Goal: Use online tool/utility: Utilize a website feature to perform a specific function

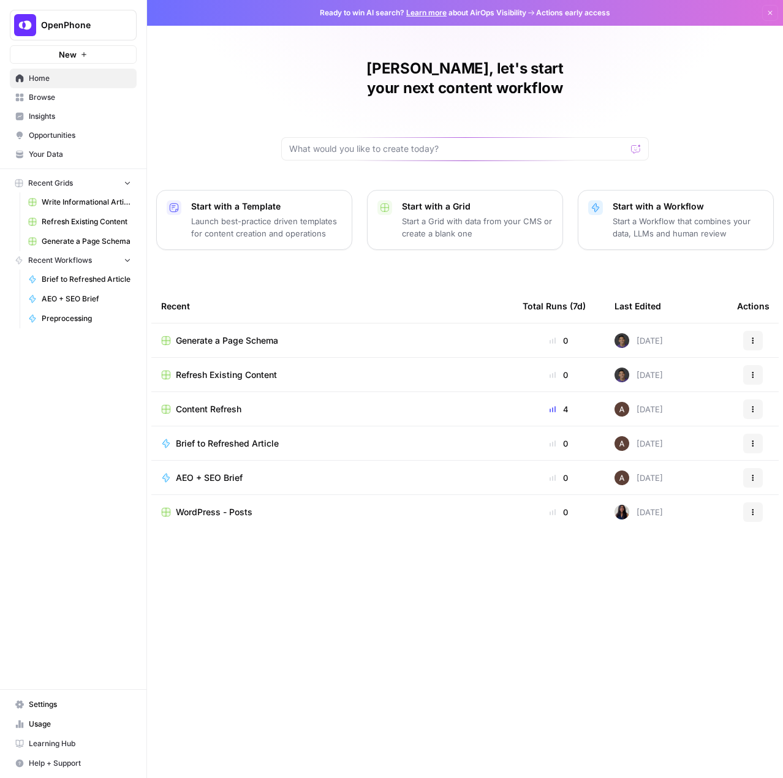
drag, startPoint x: 376, startPoint y: 530, endPoint x: 83, endPoint y: 153, distance: 478.3
click at [376, 530] on tbody "Generate a Page Schema 0 [DATE] Actions Refresh Existing Content 0 [DATE] Actio…" at bounding box center [465, 444] width 628 height 240
click at [217, 403] on span "Content Refresh" at bounding box center [209, 409] width 66 height 12
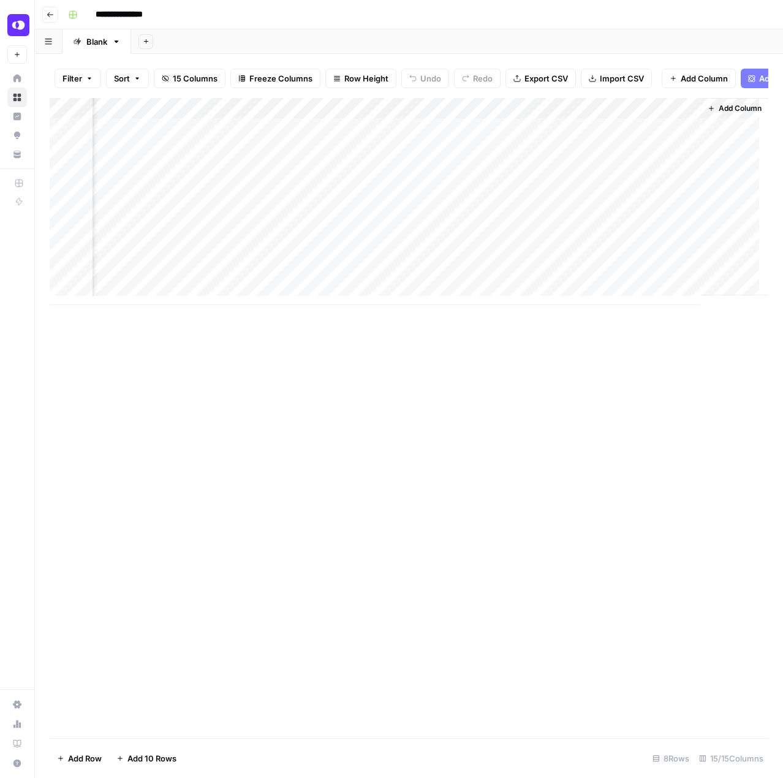
scroll to position [0, 1234]
click at [401, 152] on div "Add Column" at bounding box center [409, 201] width 719 height 207
click at [441, 159] on div "Add Column" at bounding box center [409, 201] width 719 height 207
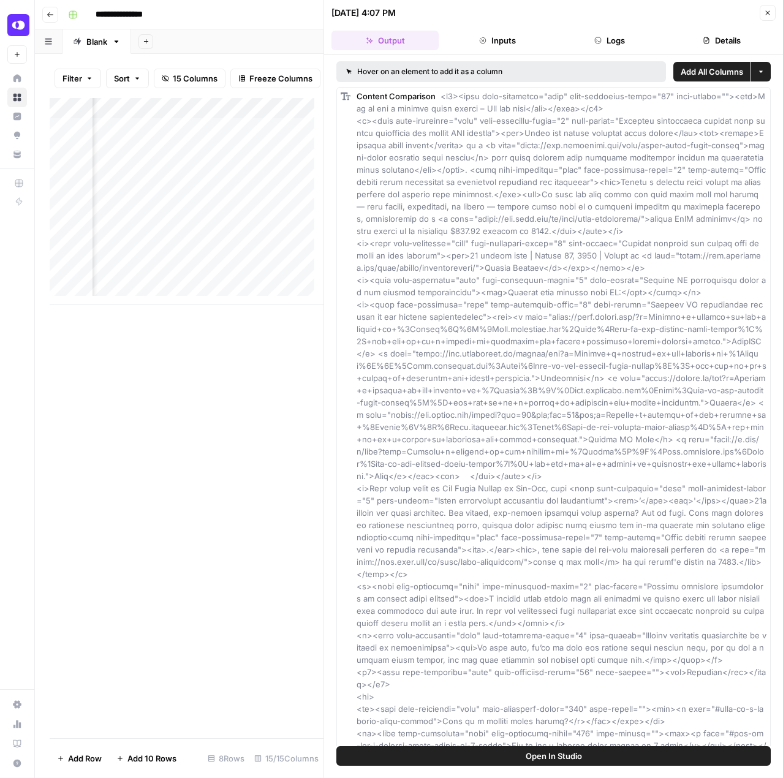
drag, startPoint x: 604, startPoint y: 465, endPoint x: 585, endPoint y: 14, distance: 451.6
click at [548, 760] on span "Open In Studio" at bounding box center [554, 756] width 56 height 12
click at [392, 46] on button "Output" at bounding box center [385, 41] width 107 height 20
drag, startPoint x: 412, startPoint y: 221, endPoint x: 418, endPoint y: 214, distance: 9.1
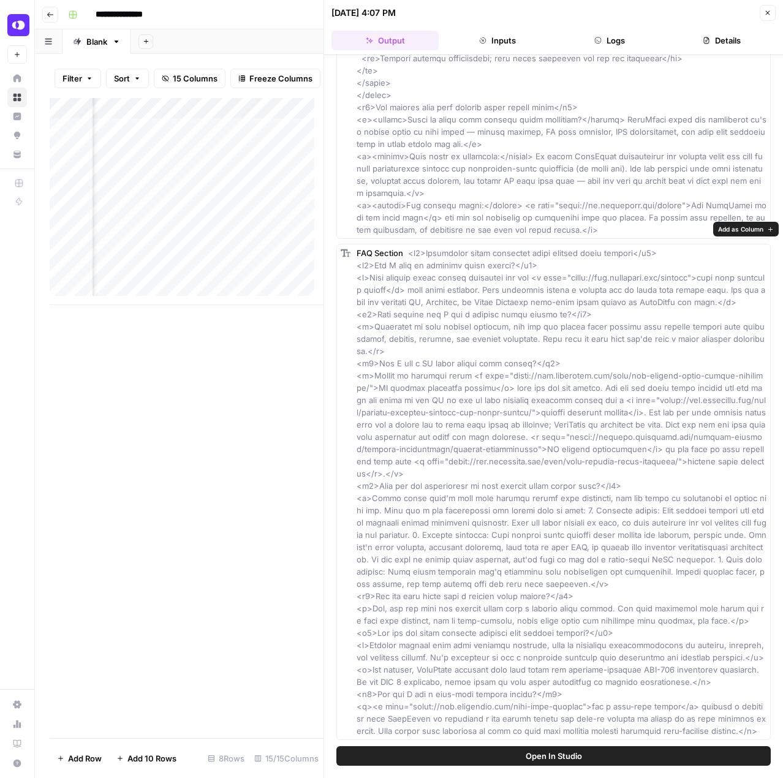
scroll to position [13311, 0]
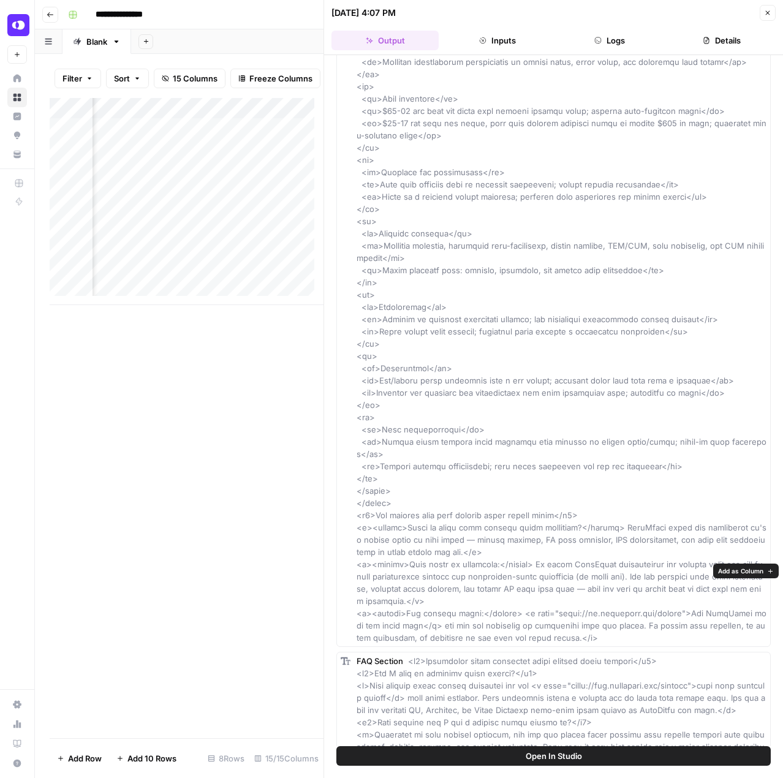
drag, startPoint x: 611, startPoint y: 708, endPoint x: 513, endPoint y: 414, distance: 310.1
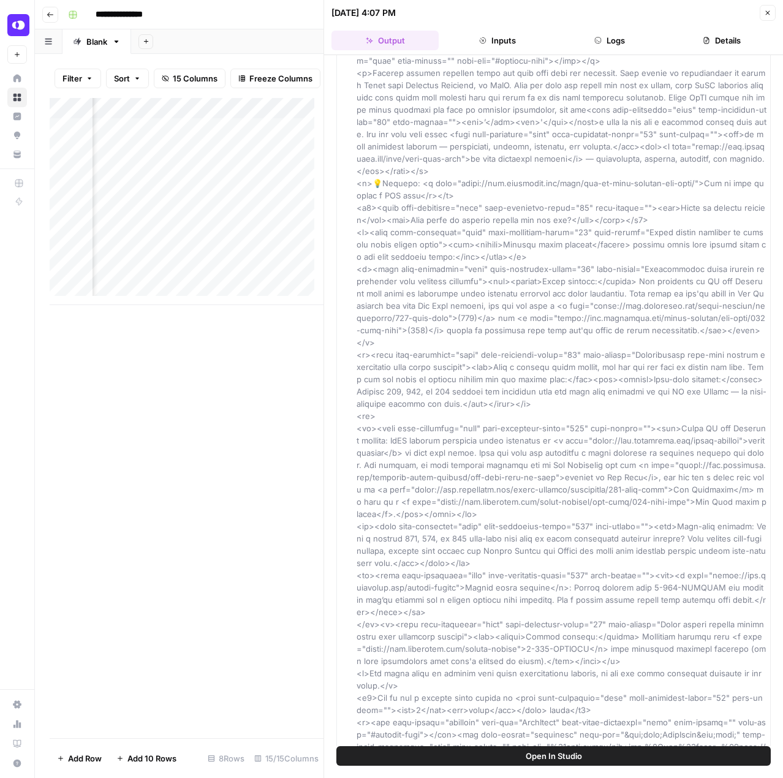
scroll to position [0, 0]
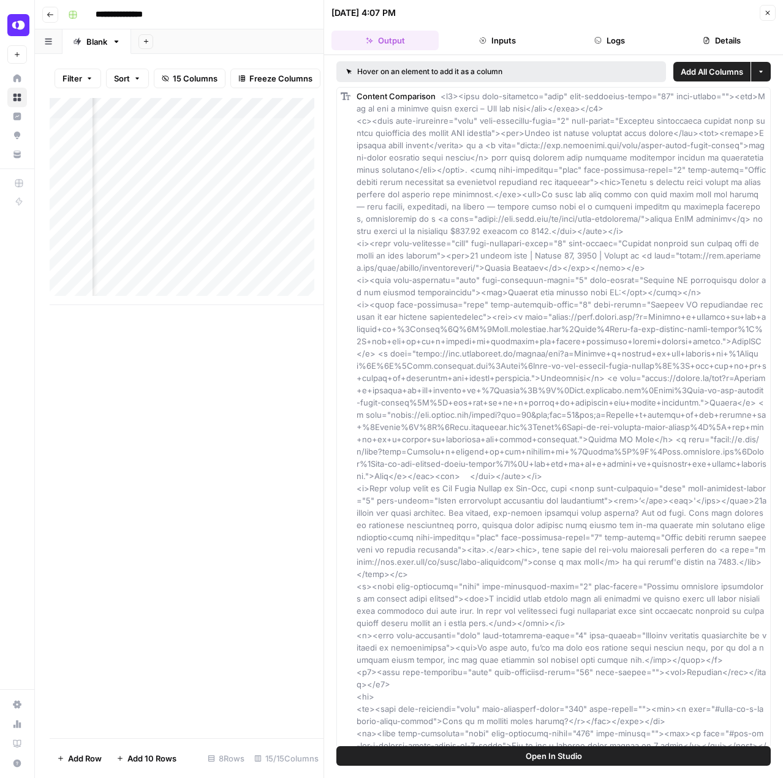
drag, startPoint x: 547, startPoint y: 573, endPoint x: 472, endPoint y: 155, distance: 424.2
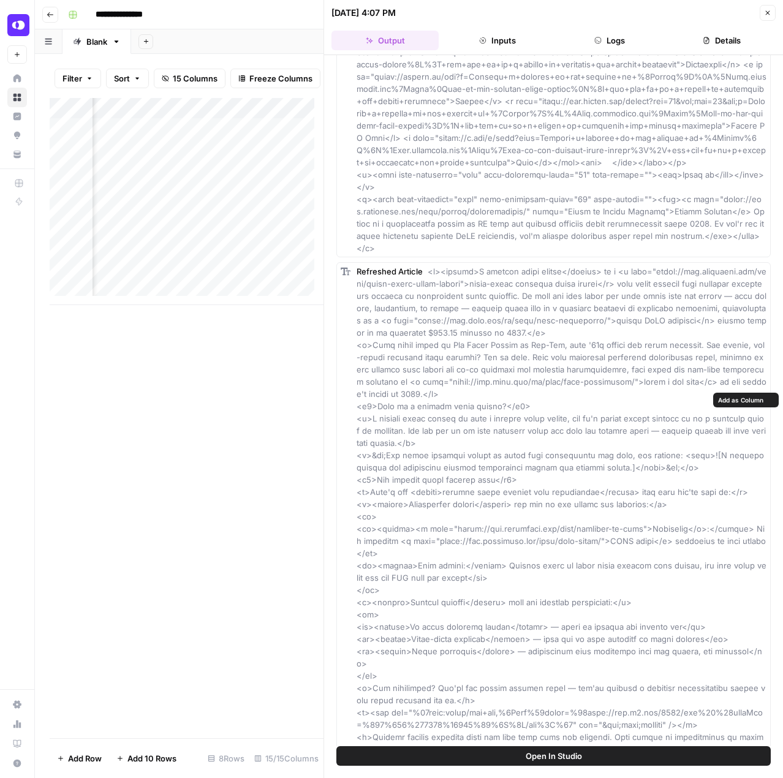
scroll to position [8827, 0]
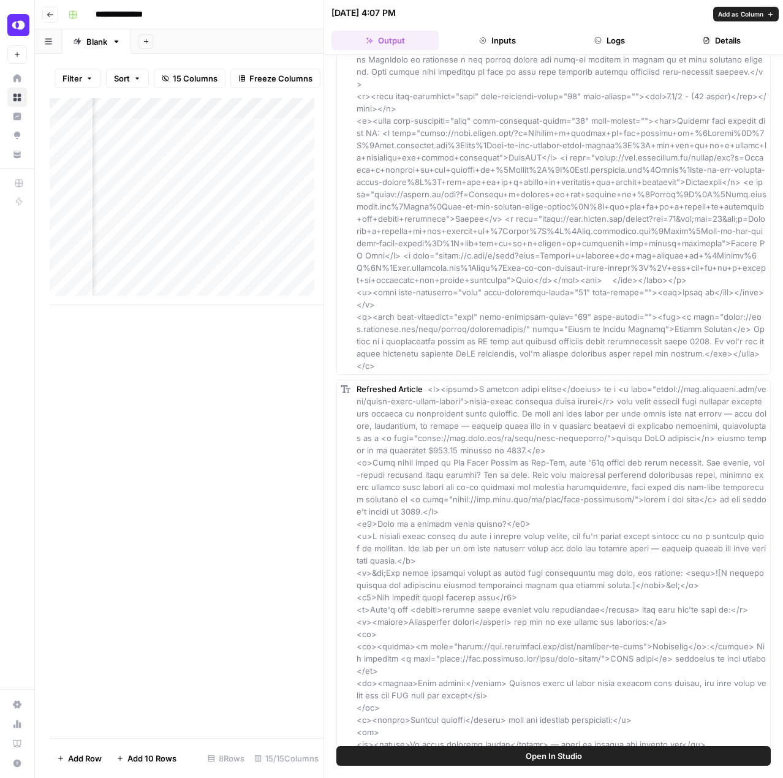
drag, startPoint x: 438, startPoint y: 97, endPoint x: 556, endPoint y: 465, distance: 385.8
copy span "<h1><span data-changeset="true" data-changeset-index="86" data-reason=""><del>H…"
click at [181, 161] on div "Add Column" at bounding box center [187, 201] width 274 height 207
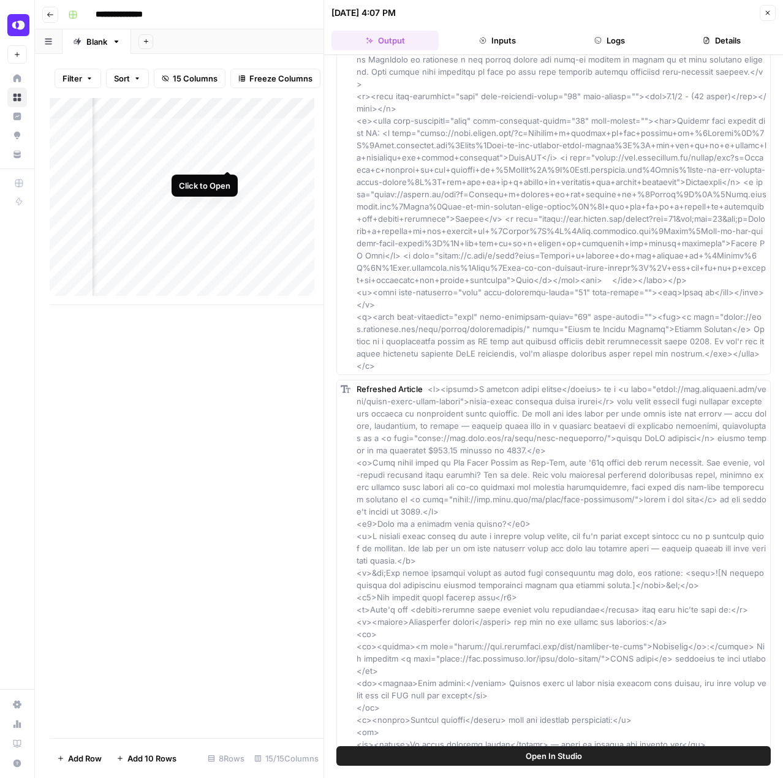
click at [227, 161] on div "Add Column" at bounding box center [187, 201] width 274 height 207
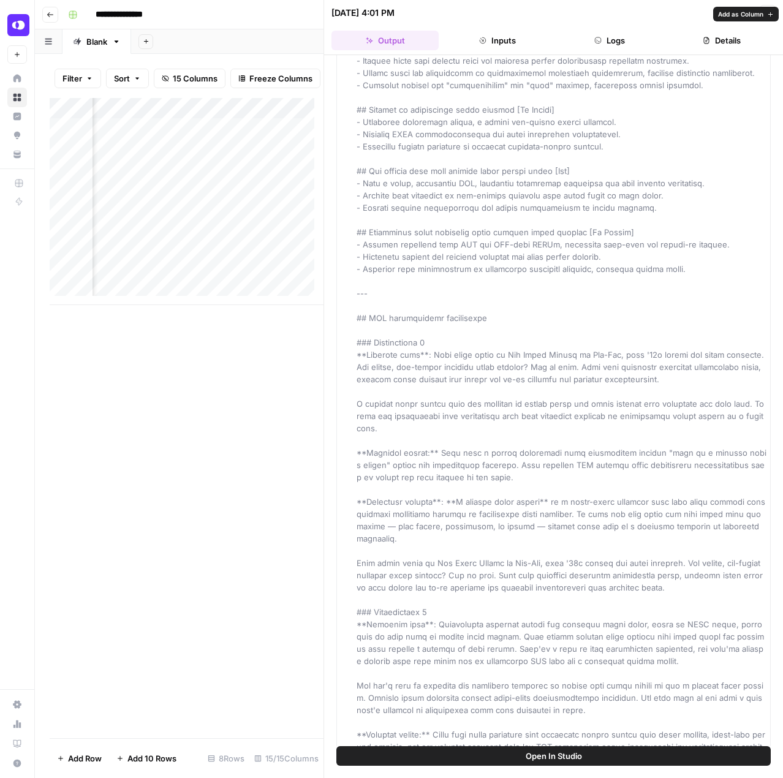
scroll to position [736, 0]
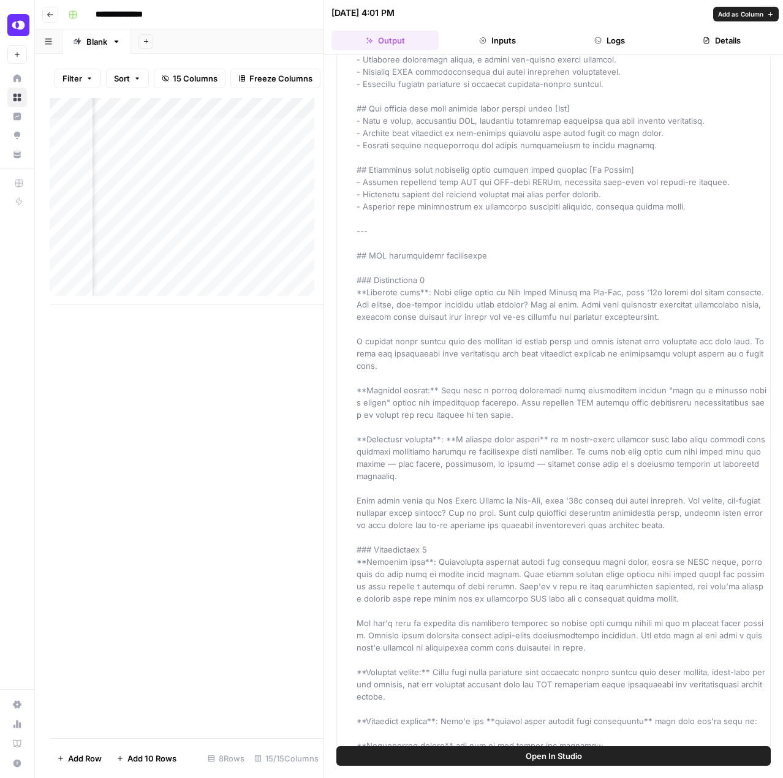
drag, startPoint x: 454, startPoint y: 344, endPoint x: 612, endPoint y: 345, distance: 158.1
drag, startPoint x: 560, startPoint y: 313, endPoint x: 712, endPoint y: 329, distance: 152.2
drag, startPoint x: 459, startPoint y: 390, endPoint x: 608, endPoint y: 407, distance: 149.9
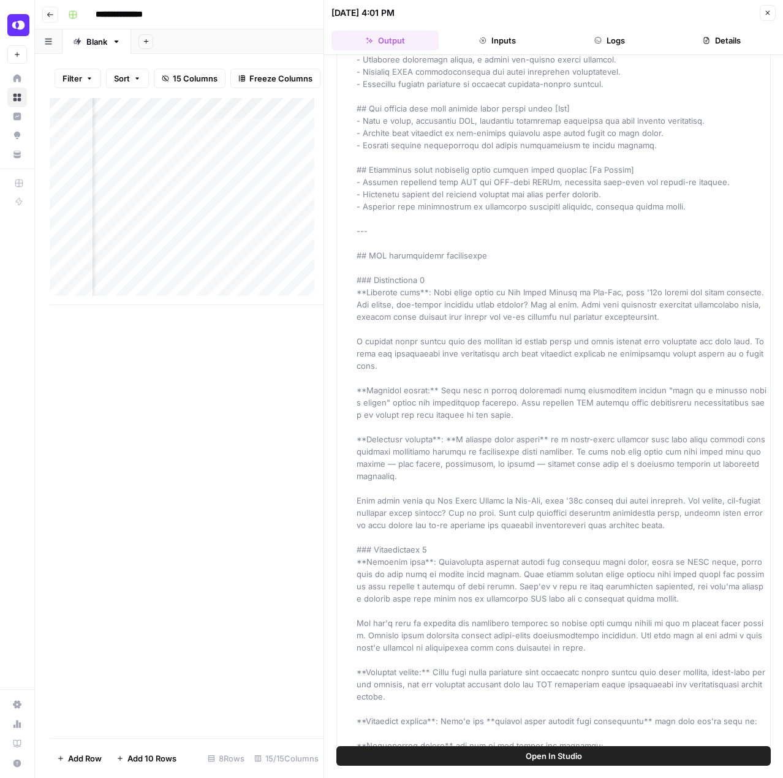
drag, startPoint x: 601, startPoint y: 414, endPoint x: 533, endPoint y: 401, distance: 69.2
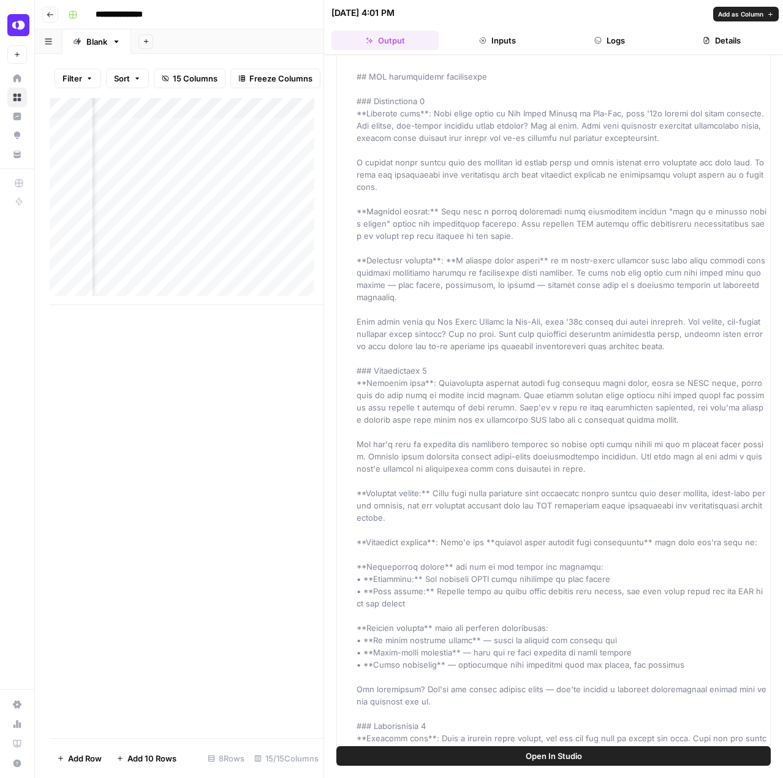
scroll to position [919, 0]
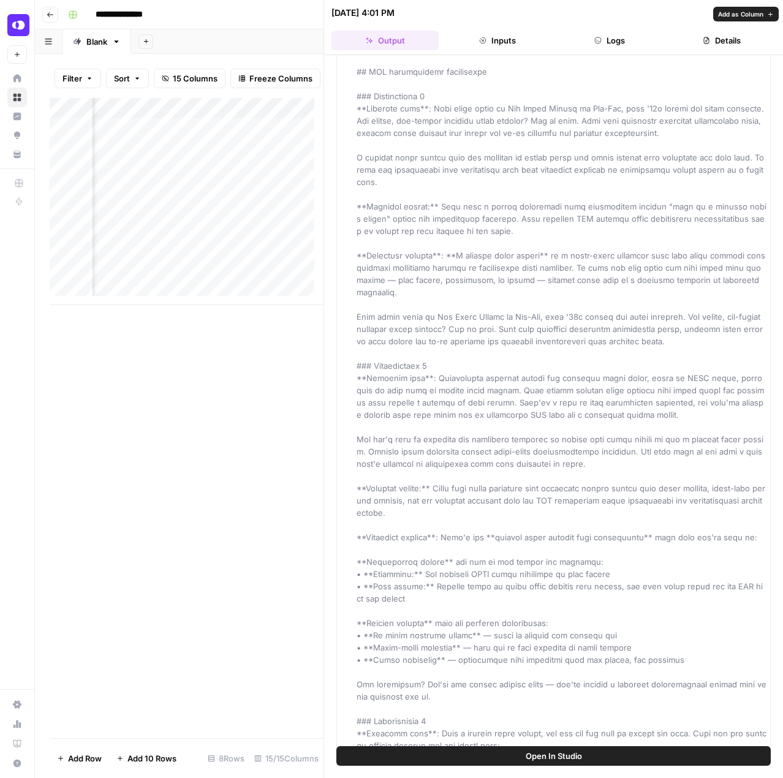
drag, startPoint x: 446, startPoint y: 373, endPoint x: 640, endPoint y: 408, distance: 197.4
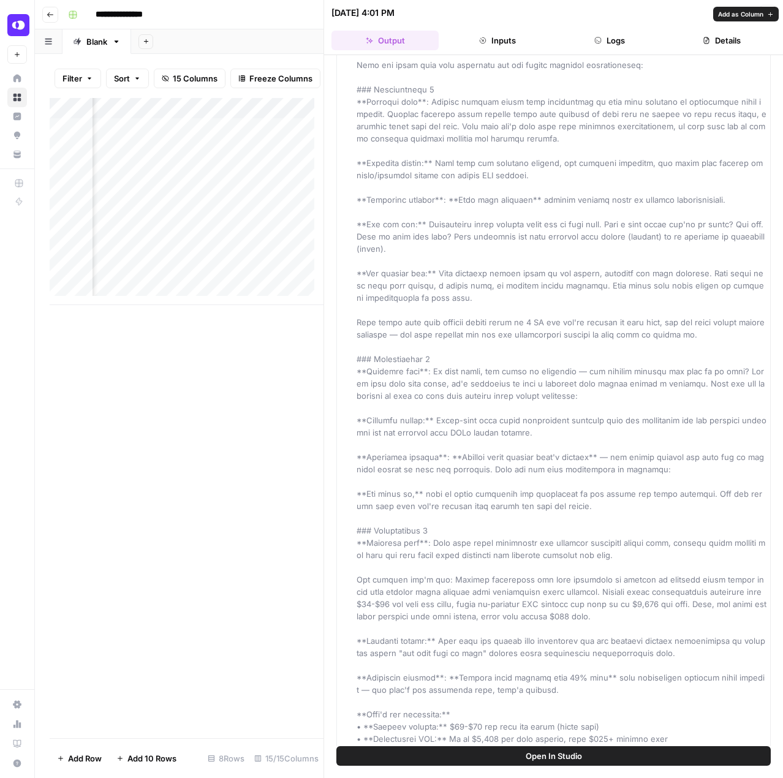
scroll to position [2391, 0]
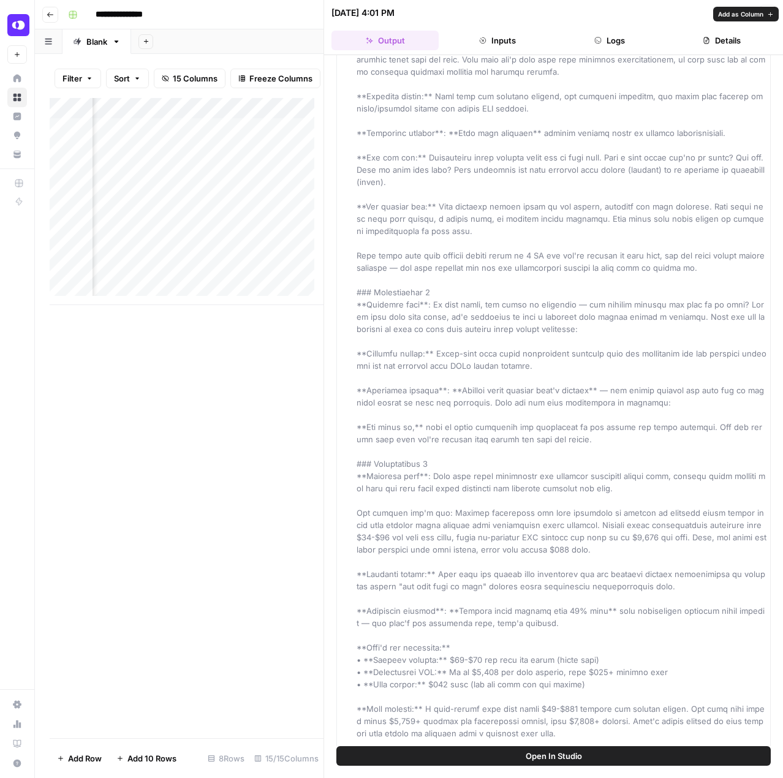
drag, startPoint x: 443, startPoint y: 504, endPoint x: 645, endPoint y: 500, distance: 202.9
drag, startPoint x: 642, startPoint y: 511, endPoint x: 559, endPoint y: 491, distance: 85.6
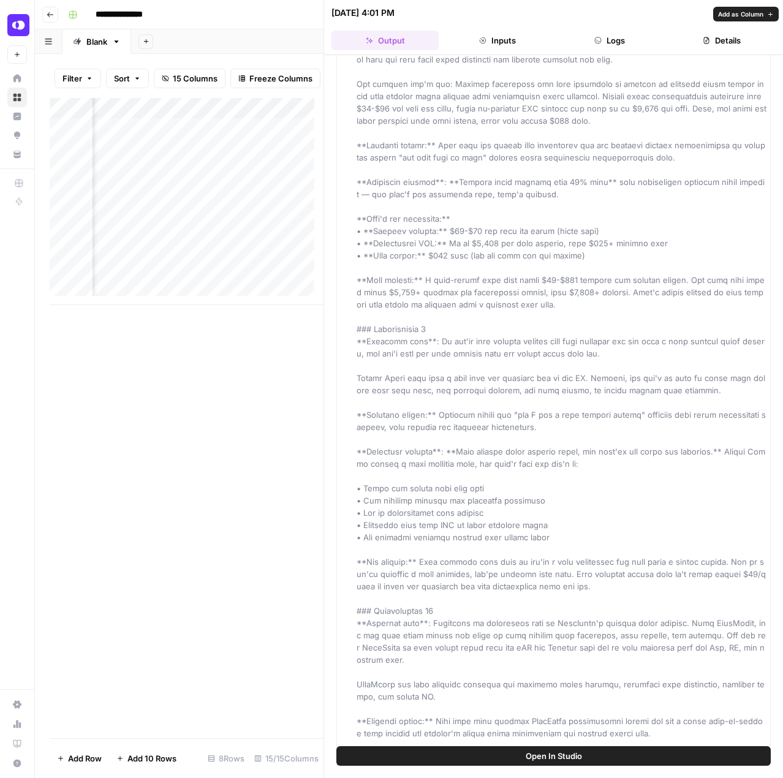
scroll to position [2942, 0]
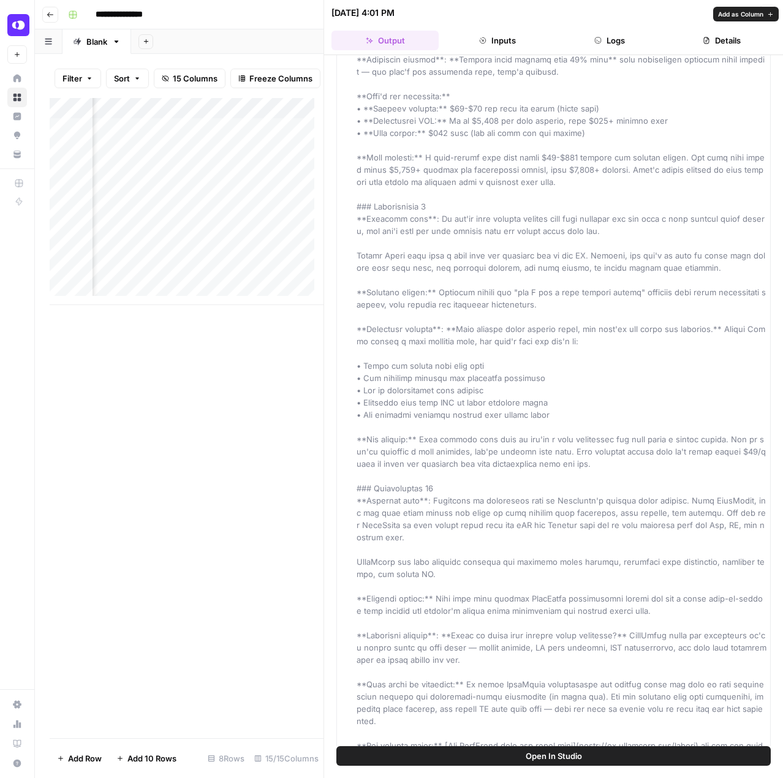
drag, startPoint x: 418, startPoint y: 465, endPoint x: 563, endPoint y: 484, distance: 146.0
drag, startPoint x: 559, startPoint y: 487, endPoint x: 517, endPoint y: 473, distance: 44.8
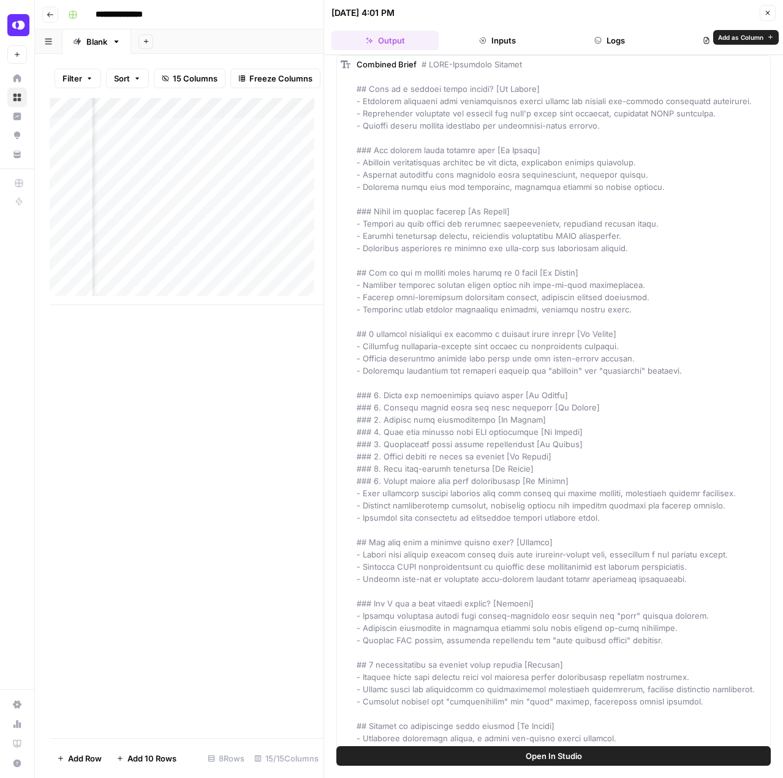
scroll to position [0, 0]
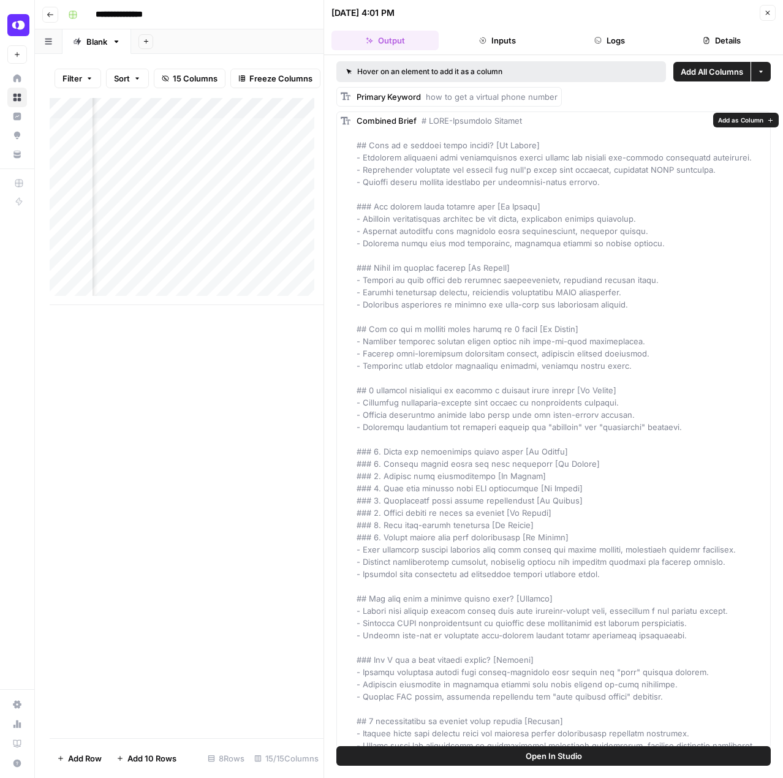
drag, startPoint x: 503, startPoint y: 715, endPoint x: 356, endPoint y: 117, distance: 615.6
copy div "Combined Brief # SERP-Optimized Outline ## What is a virtual phone number? [No …"
click at [477, 91] on div "Primary Keyword how to get a virtual phone number" at bounding box center [457, 97] width 201 height 12
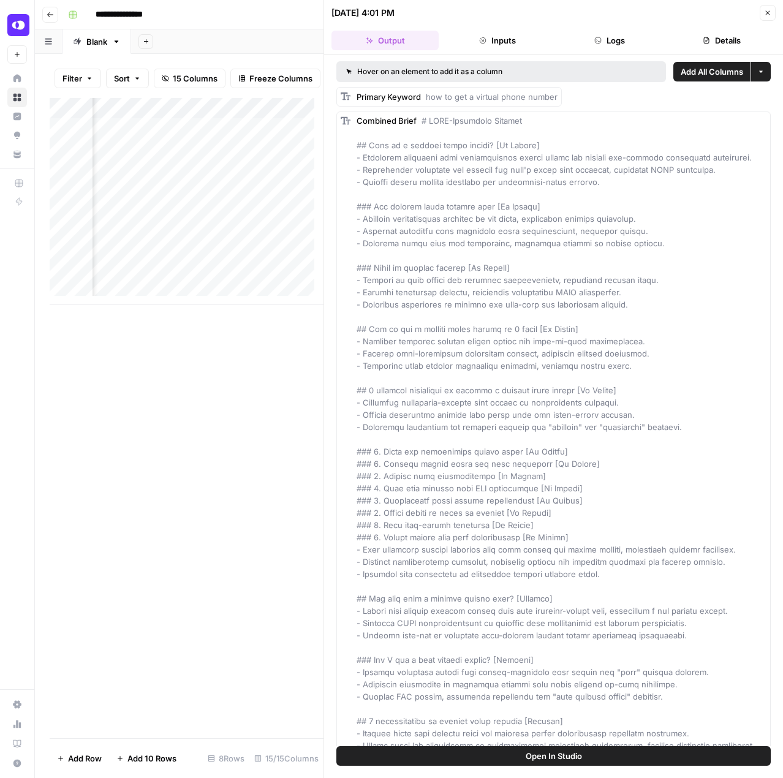
scroll to position [0, 1237]
click at [177, 162] on div "Add Column" at bounding box center [187, 201] width 274 height 207
click at [192, 160] on div "Add Column" at bounding box center [187, 201] width 274 height 207
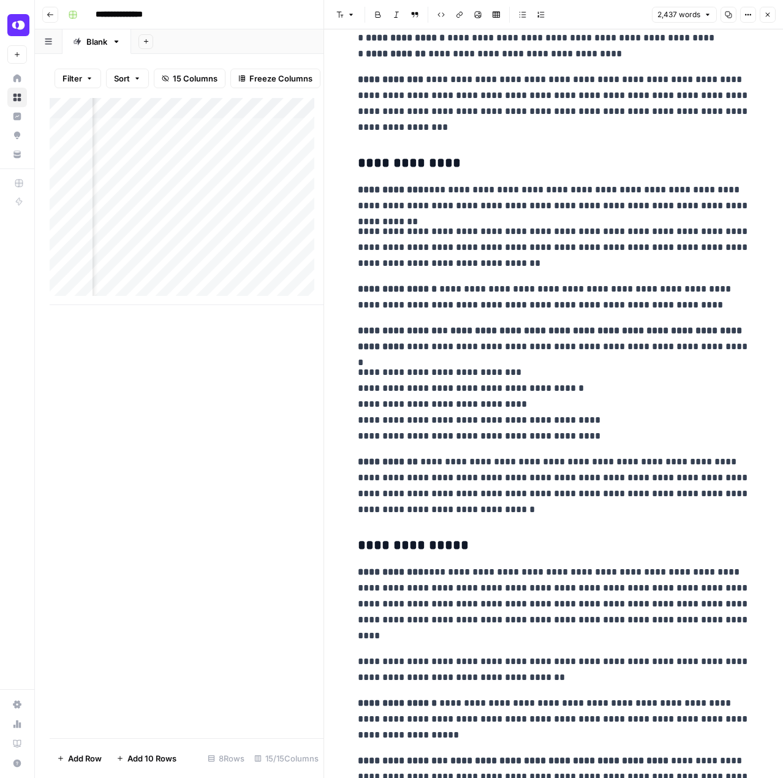
scroll to position [5218, 0]
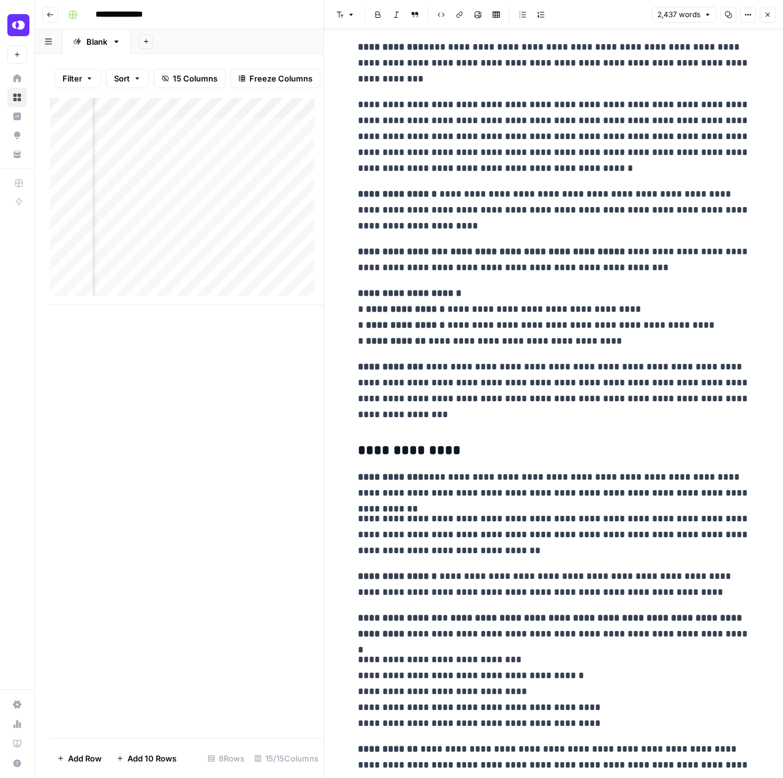
drag, startPoint x: 719, startPoint y: 668, endPoint x: 702, endPoint y: 482, distance: 185.9
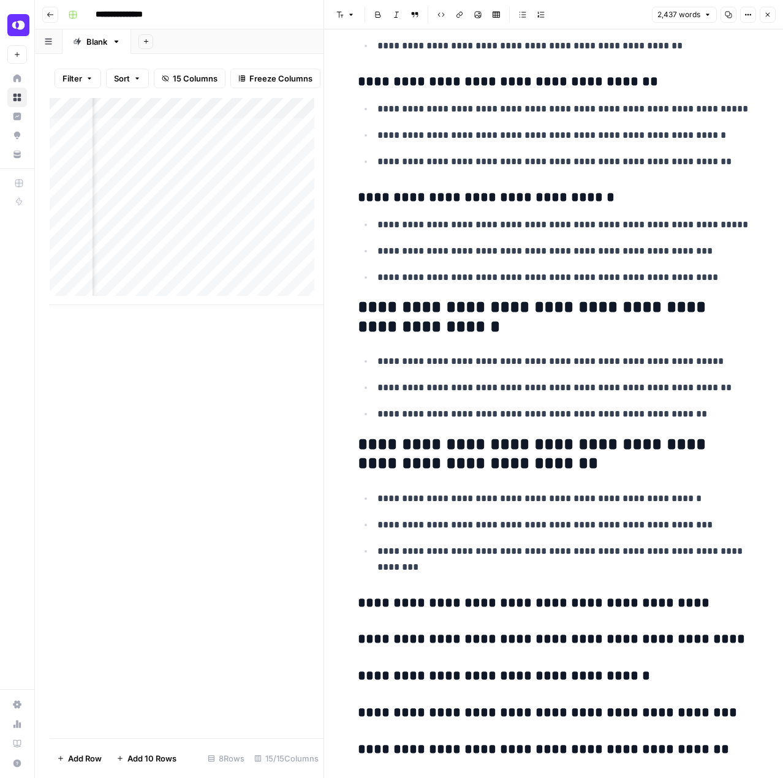
scroll to position [0, 0]
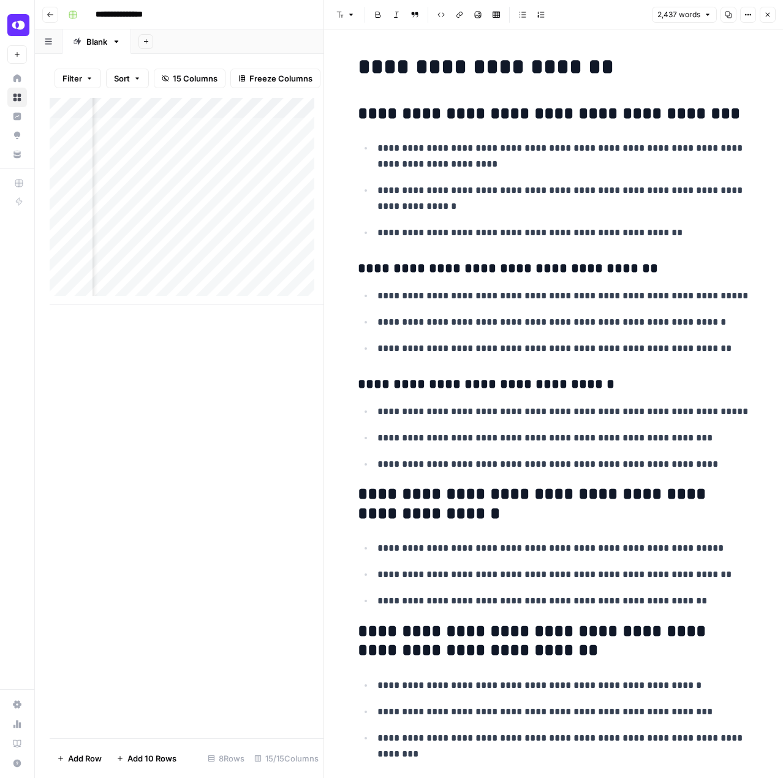
drag, startPoint x: 695, startPoint y: 653, endPoint x: 566, endPoint y: 69, distance: 597.7
click at [298, 158] on div "Add Column" at bounding box center [187, 201] width 274 height 207
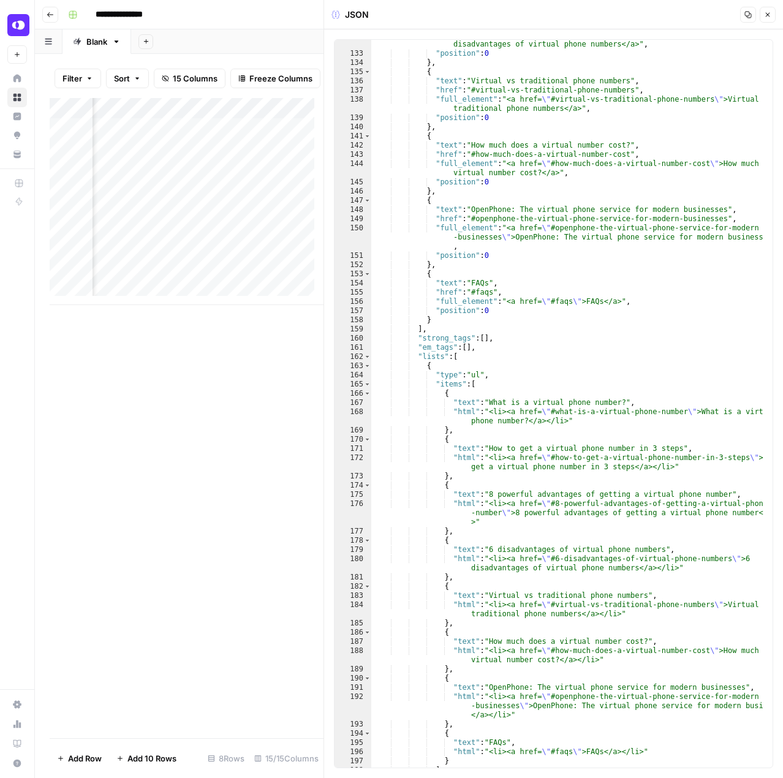
scroll to position [0, 1442]
click at [238, 153] on div "Add Column" at bounding box center [187, 201] width 274 height 207
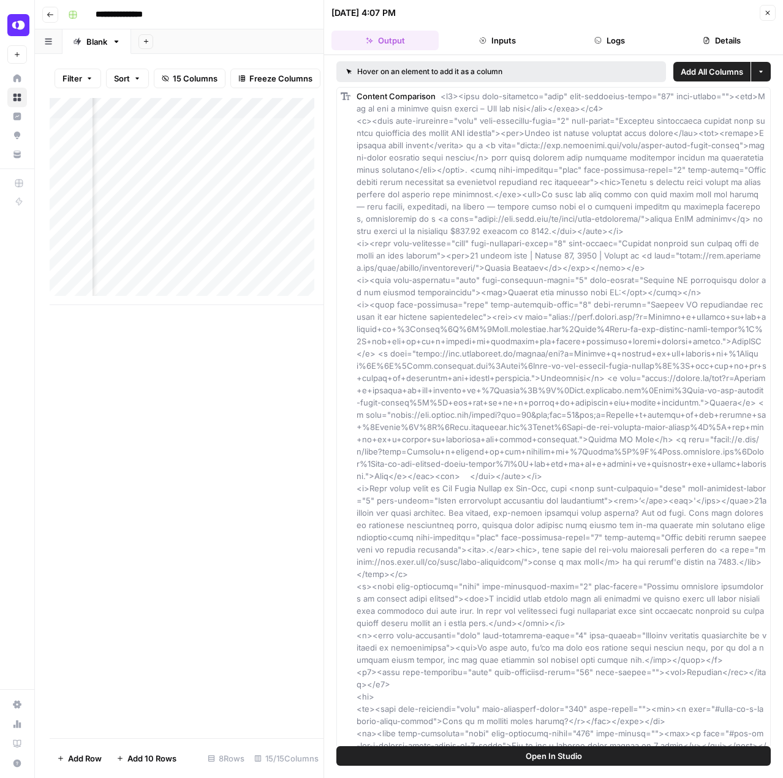
scroll to position [0, 1664]
click at [129, 158] on div "Add Column" at bounding box center [187, 201] width 274 height 207
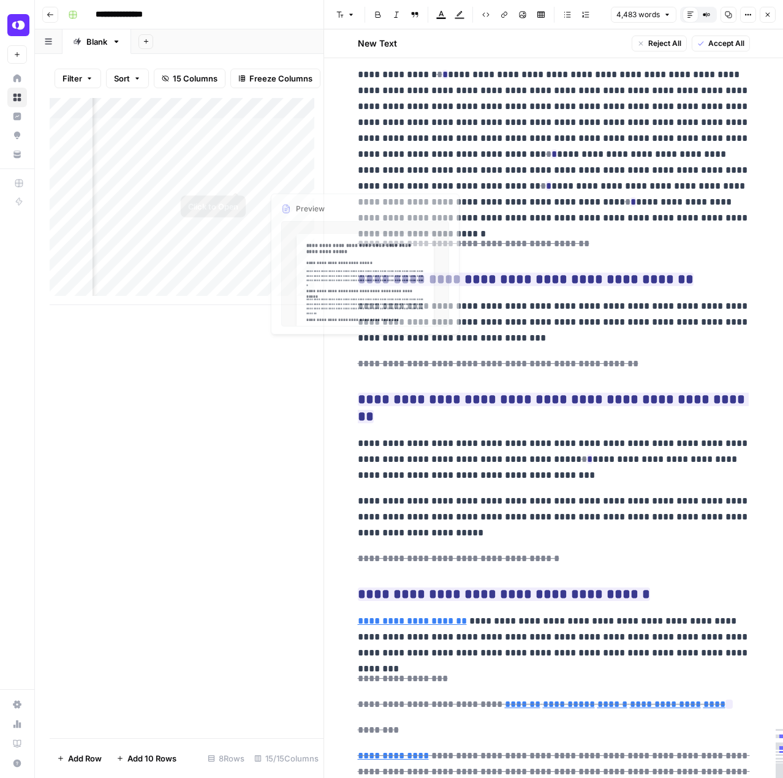
scroll to position [10157, 0]
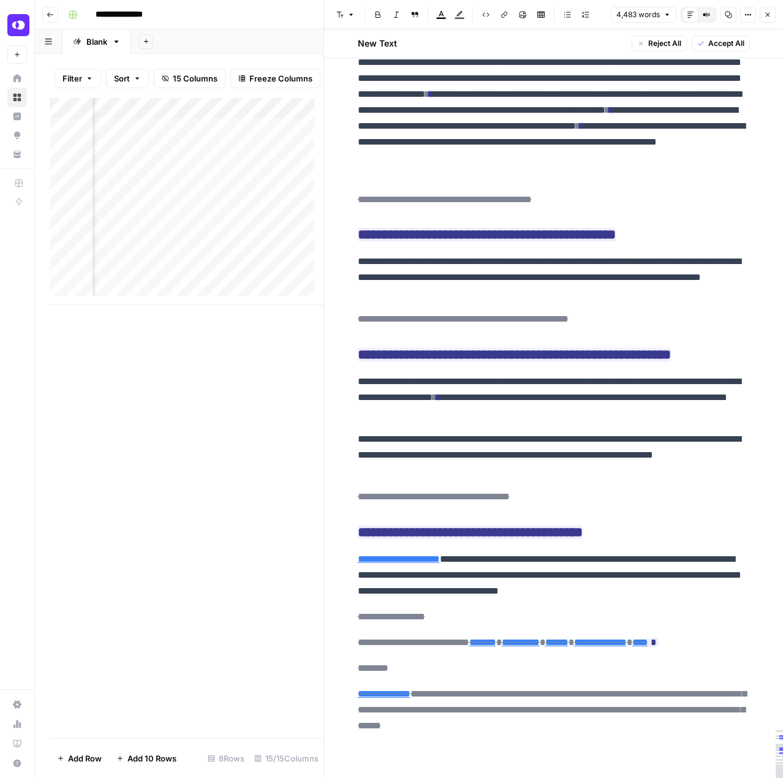
click at [219, 159] on div "Add Column" at bounding box center [187, 201] width 274 height 207
click at [250, 157] on div "Add Column" at bounding box center [187, 201] width 274 height 207
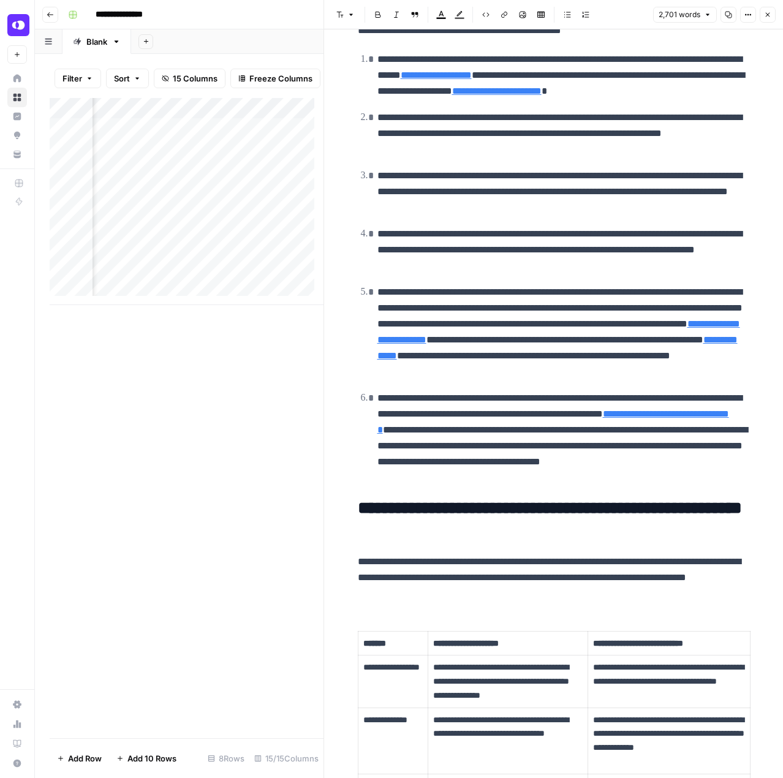
scroll to position [0, 1792]
click at [195, 162] on div "Add Column" at bounding box center [187, 201] width 274 height 207
click at [235, 159] on div "Add Column" at bounding box center [187, 201] width 274 height 207
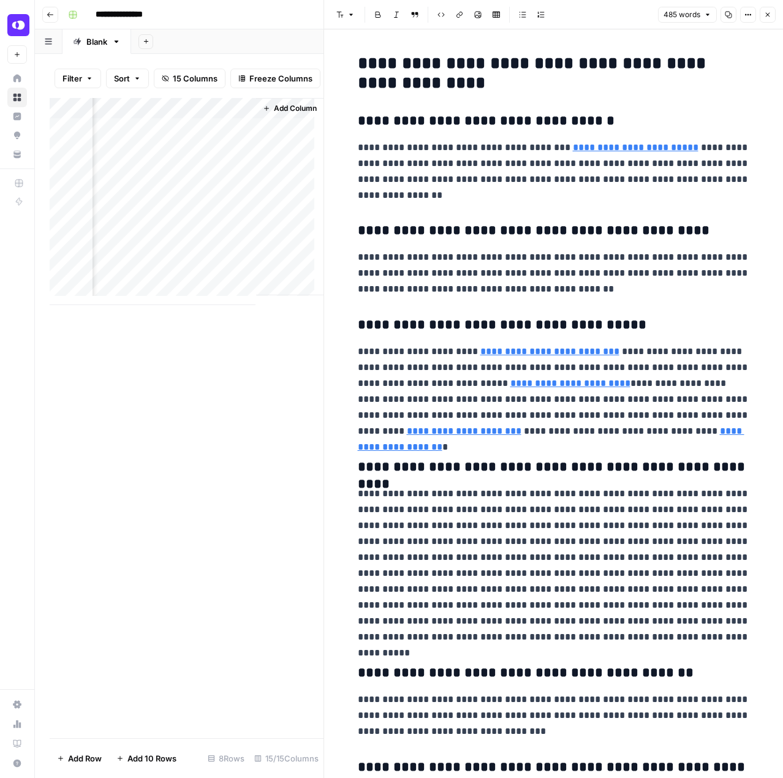
drag, startPoint x: 519, startPoint y: 415, endPoint x: 295, endPoint y: 189, distance: 317.7
click at [519, 415] on p "**********" at bounding box center [554, 392] width 392 height 96
click at [186, 157] on div "Add Column" at bounding box center [187, 201] width 274 height 207
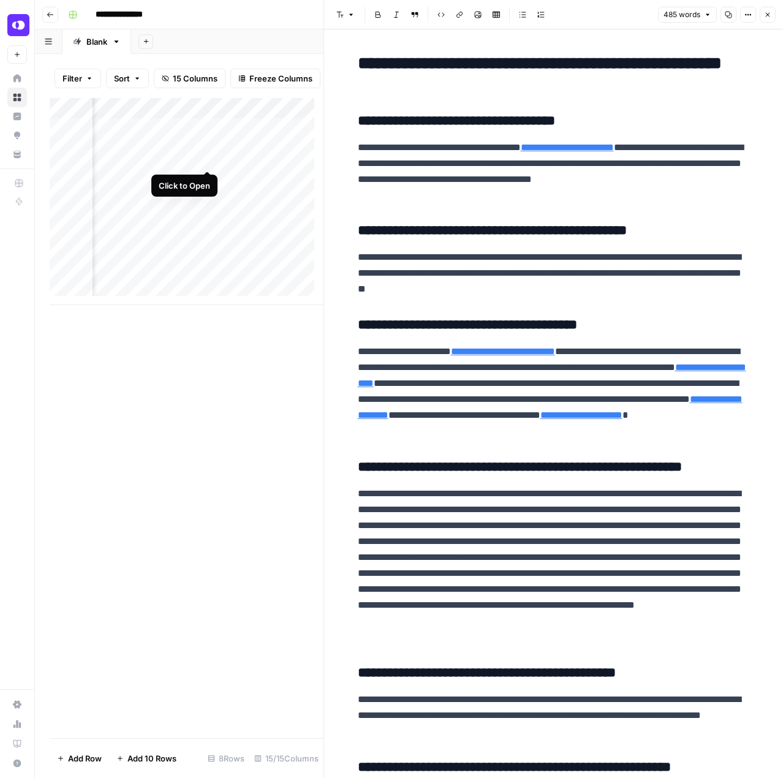
click at [208, 162] on div "Add Column" at bounding box center [187, 201] width 274 height 207
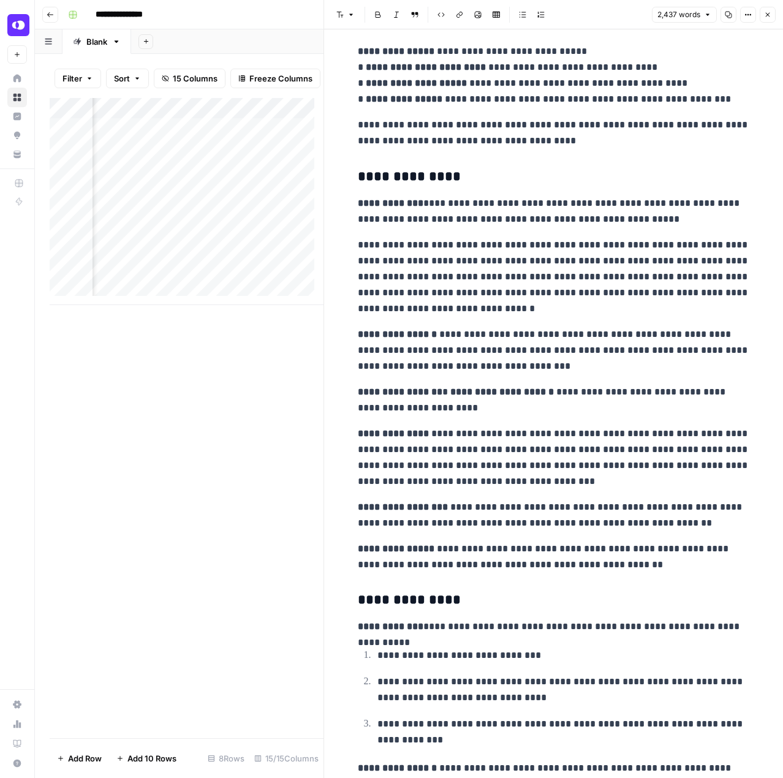
scroll to position [2881, 0]
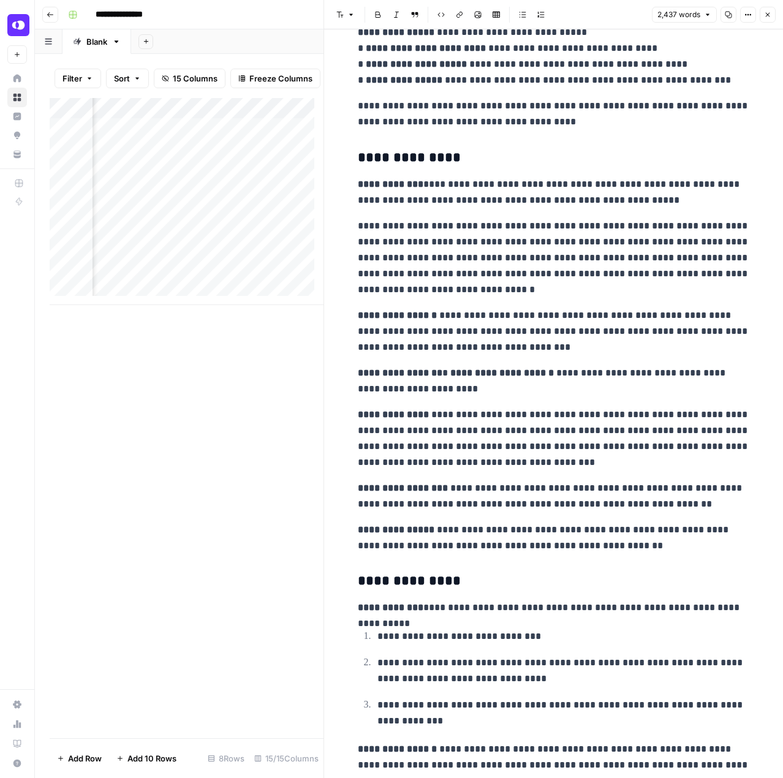
click at [581, 355] on div "**********" at bounding box center [554, 125] width 407 height 5914
type input "cost"
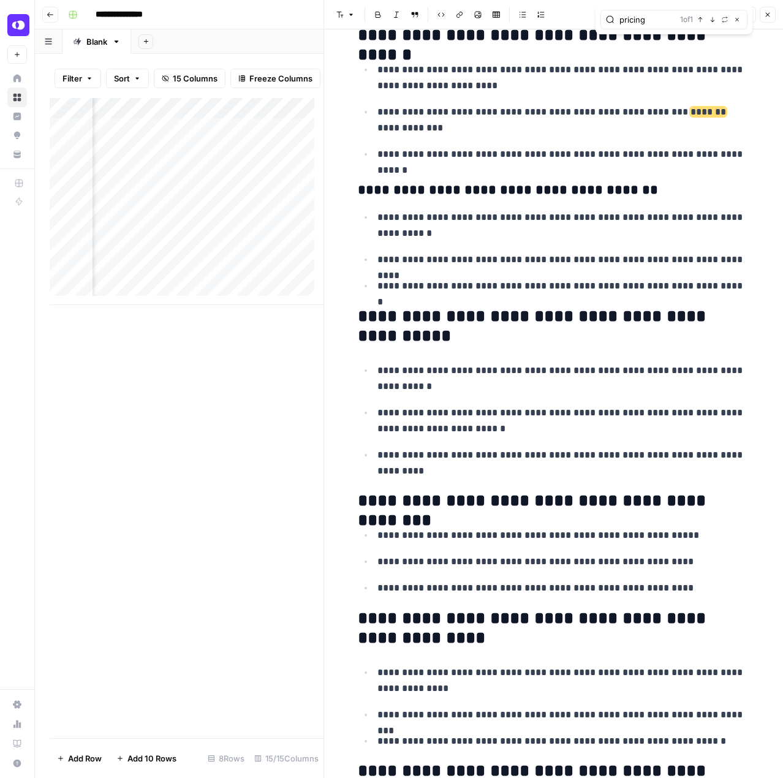
scroll to position [1092, 0]
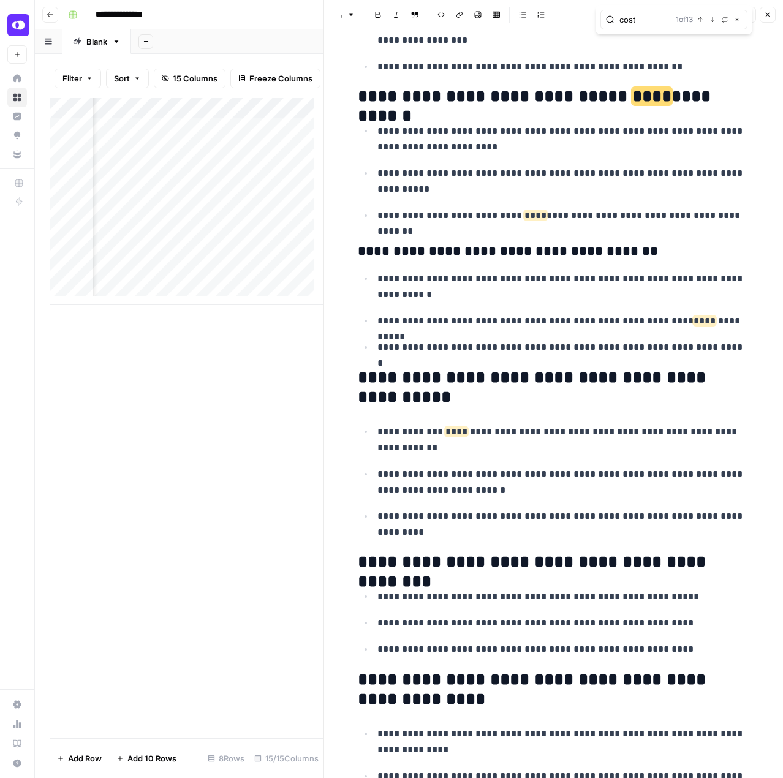
type input "cost"
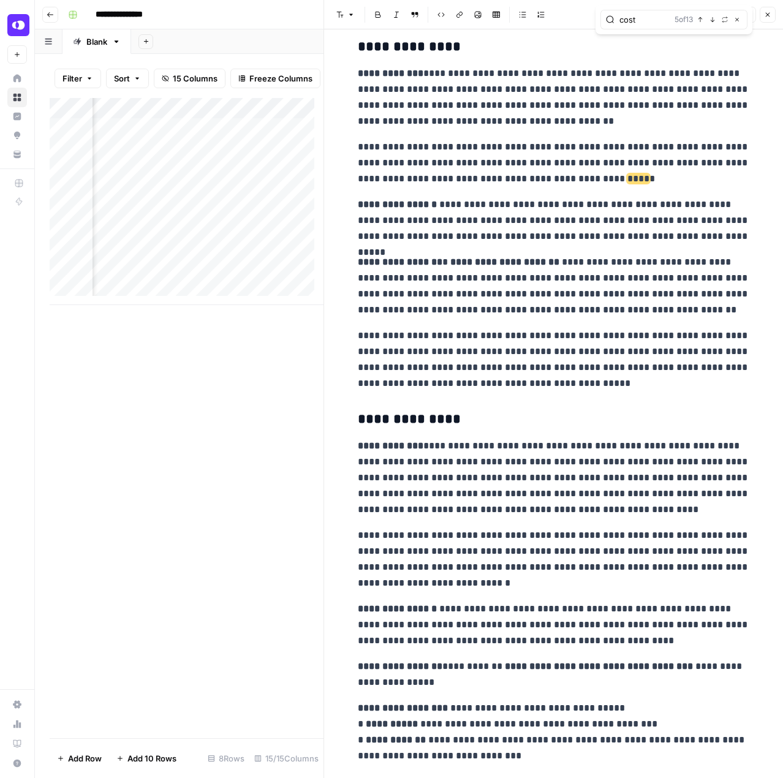
scroll to position [2011, 0]
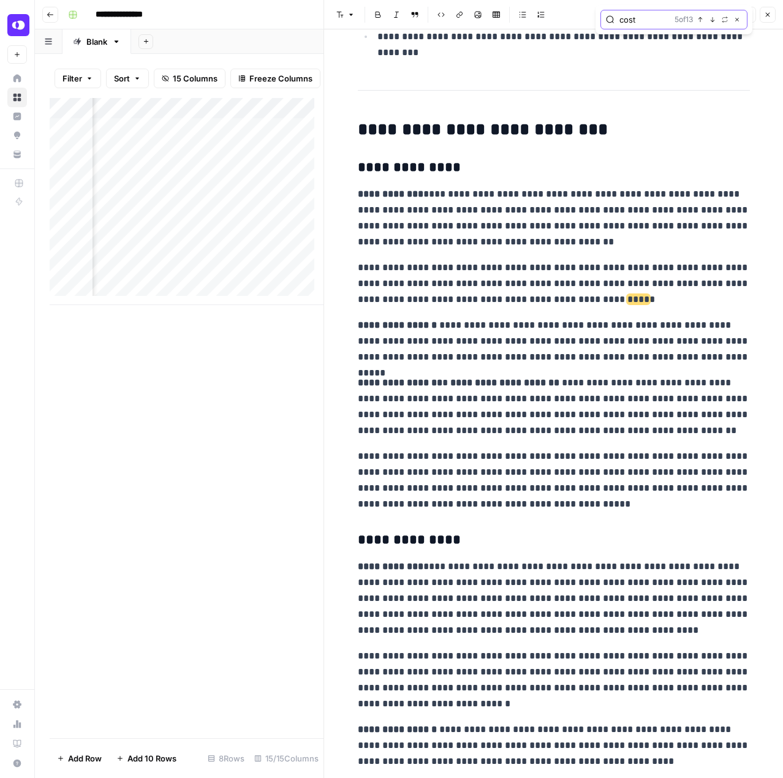
click at [710, 22] on icon "button" at bounding box center [713, 20] width 6 height 6
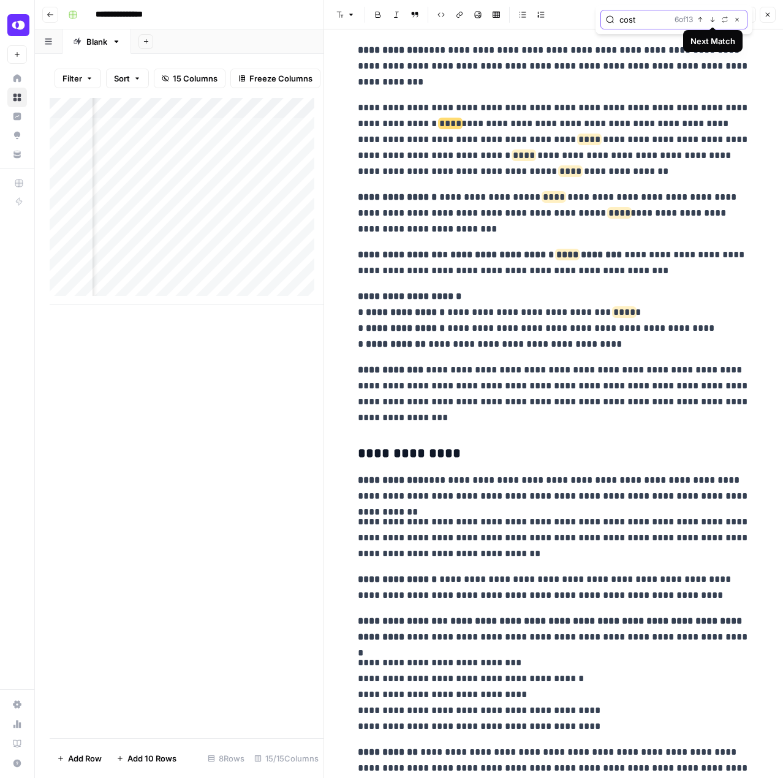
scroll to position [4683, 0]
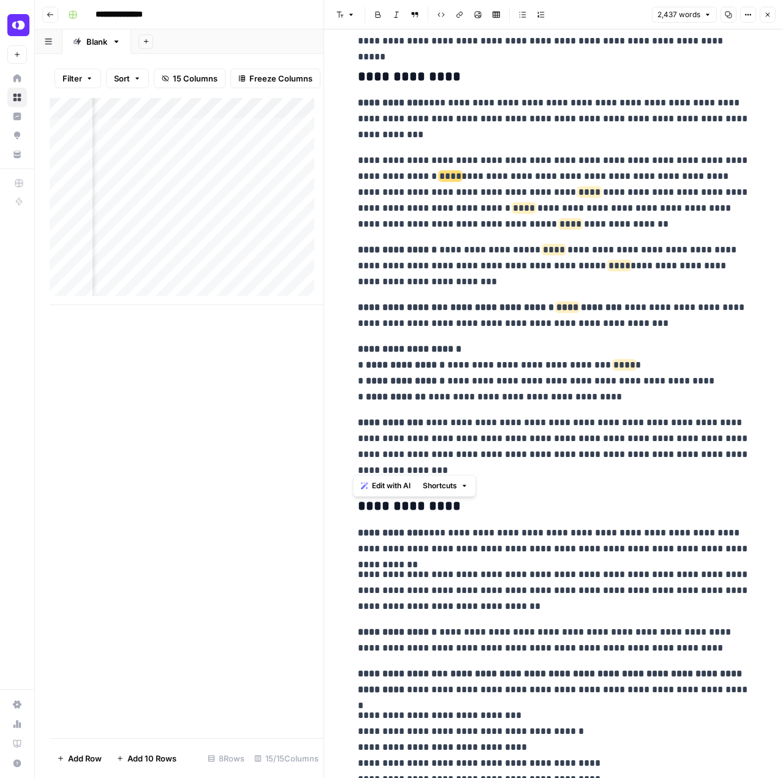
drag, startPoint x: 354, startPoint y: 77, endPoint x: 645, endPoint y: 465, distance: 485.1
copy div "**********"
click at [614, 317] on p "**********" at bounding box center [554, 316] width 392 height 32
click at [535, 637] on p "**********" at bounding box center [554, 641] width 392 height 32
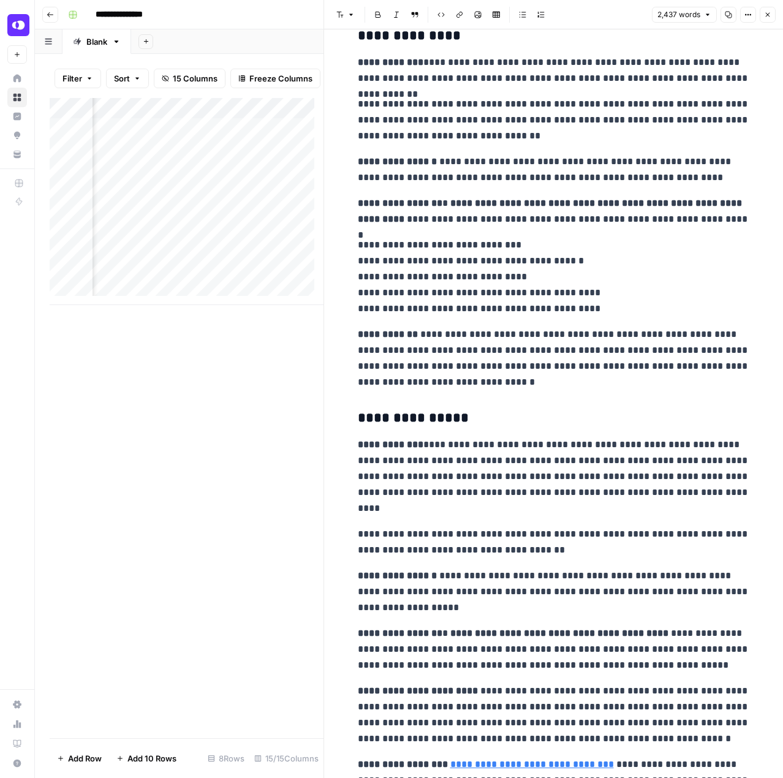
scroll to position [5218, 0]
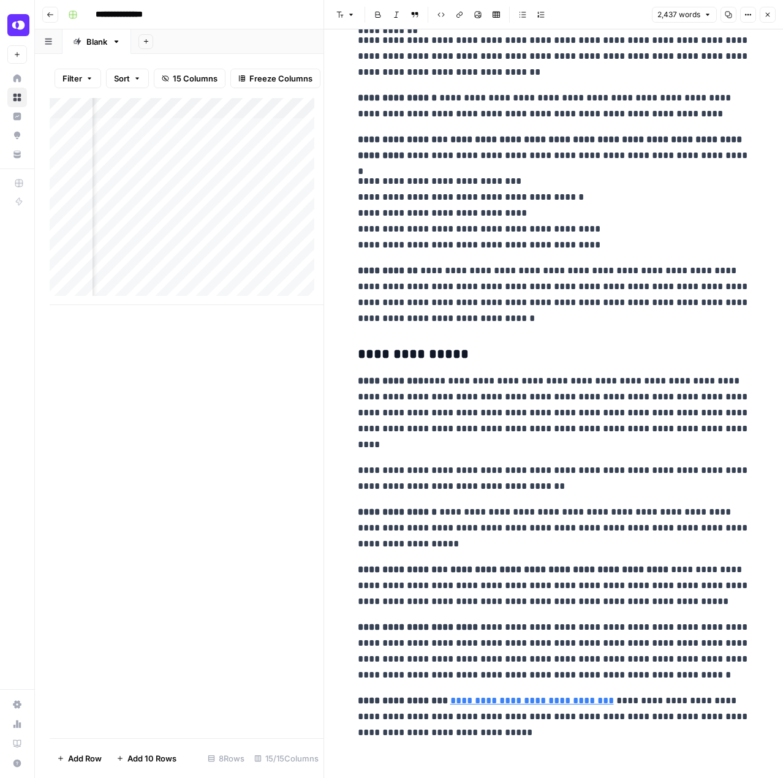
drag, startPoint x: 486, startPoint y: 619, endPoint x: 639, endPoint y: 652, distance: 156.0
click at [639, 651] on p "**********" at bounding box center [554, 652] width 392 height 64
click at [639, 653] on p "**********" at bounding box center [554, 652] width 392 height 64
click at [454, 634] on p "**********" at bounding box center [554, 652] width 392 height 64
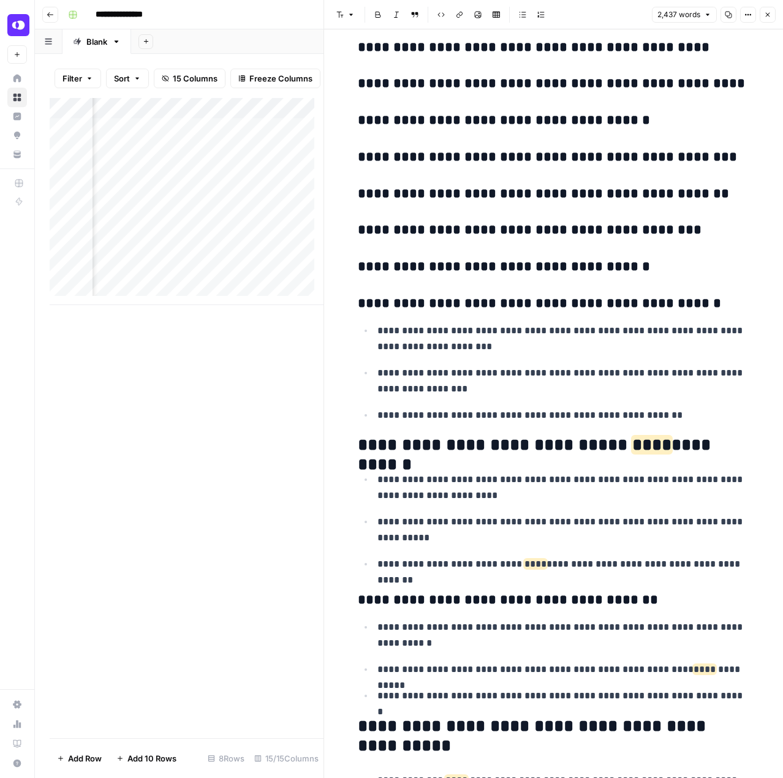
scroll to position [0, 1404]
click at [204, 156] on div "Add Column" at bounding box center [187, 201] width 274 height 207
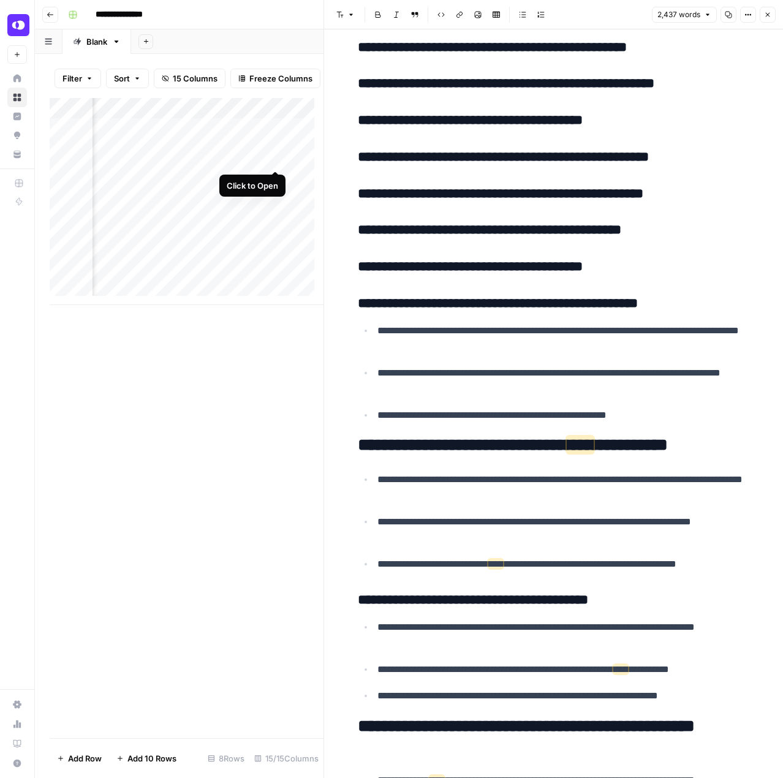
click at [275, 159] on div "Add Column" at bounding box center [187, 201] width 274 height 207
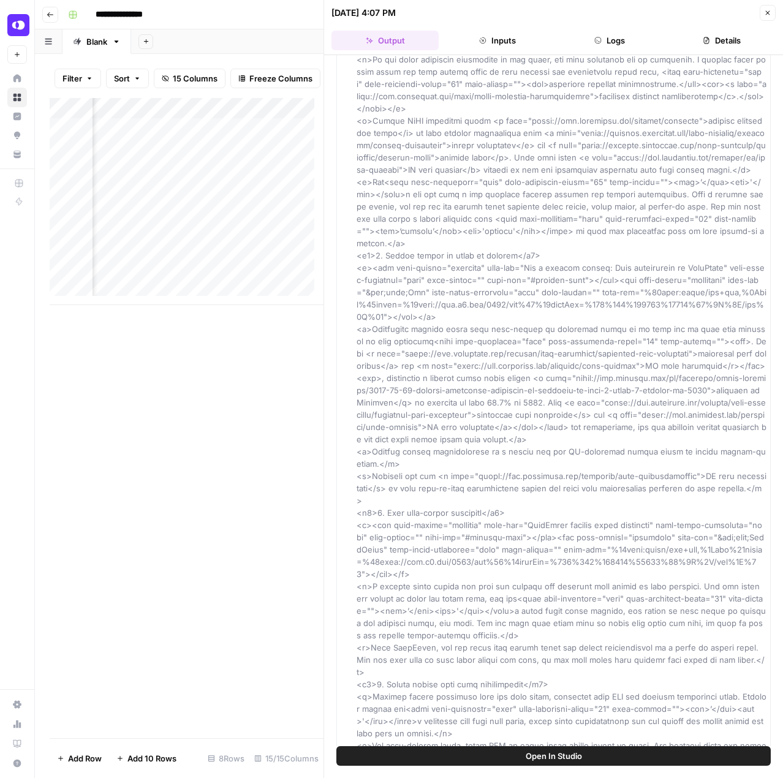
scroll to position [0, 1546]
click at [240, 158] on div "Add Column" at bounding box center [187, 201] width 274 height 207
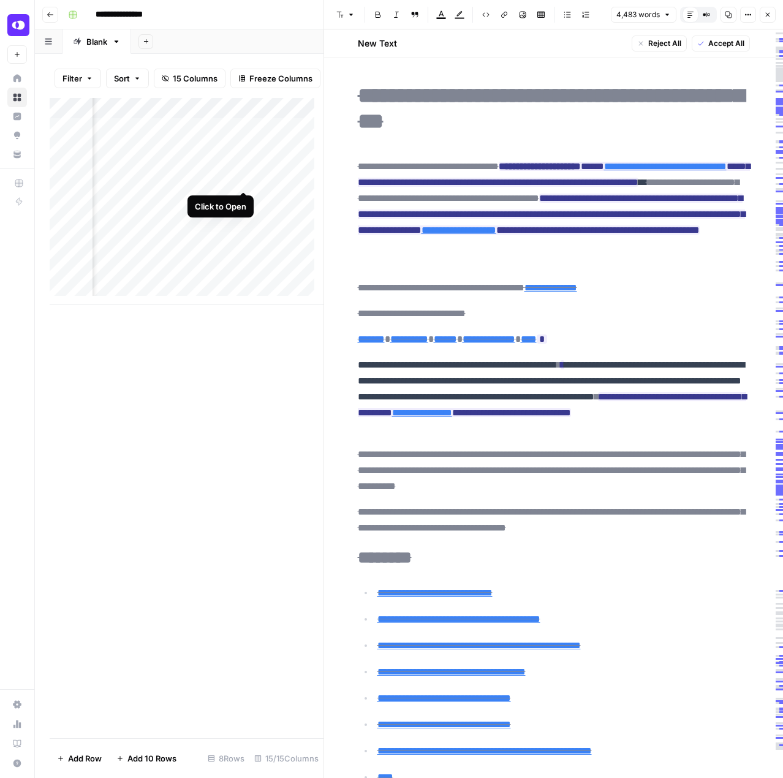
click at [246, 181] on div "Add Column" at bounding box center [187, 201] width 274 height 207
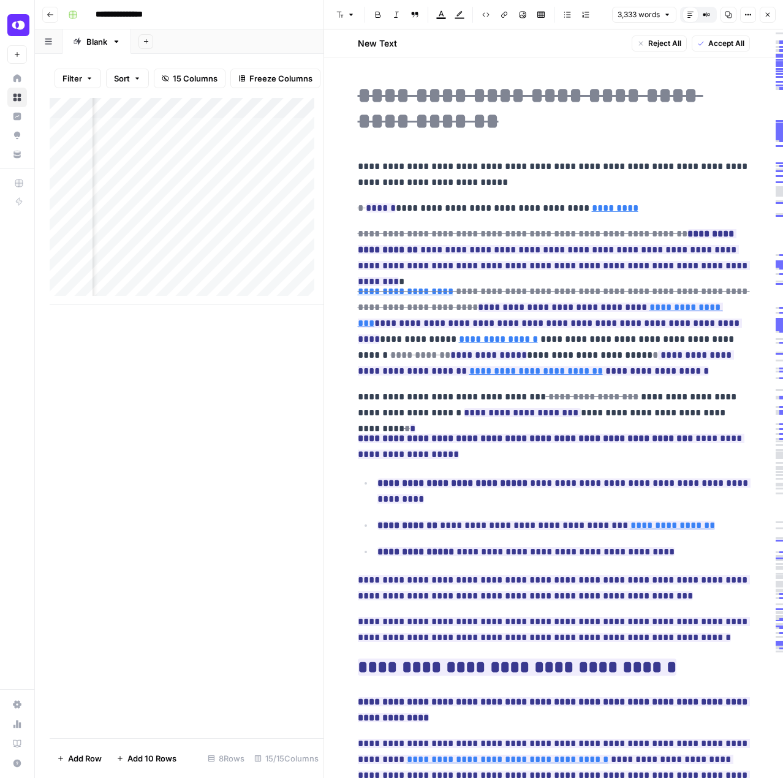
scroll to position [0, 1743]
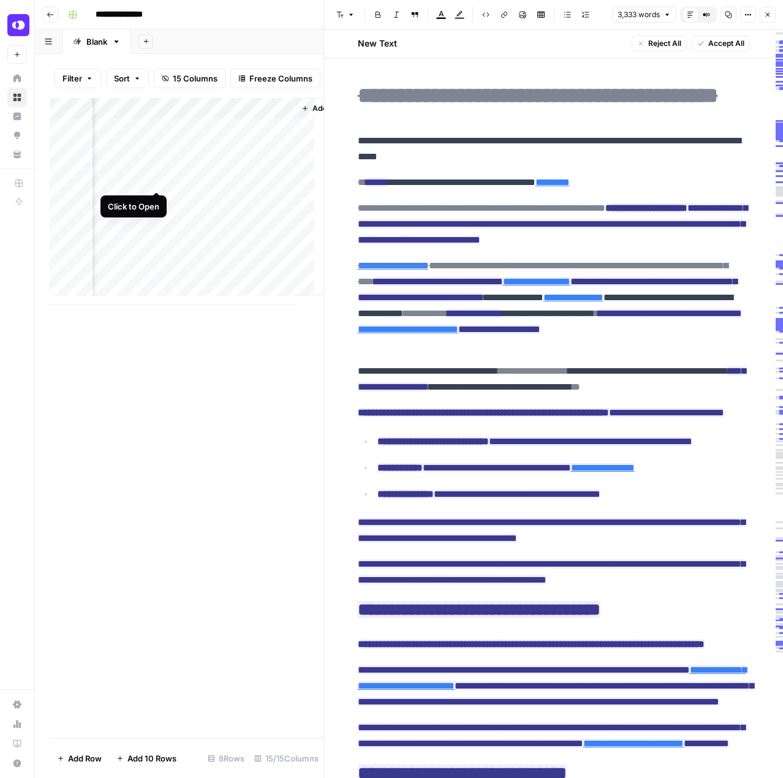
click at [157, 178] on div "Add Column" at bounding box center [187, 201] width 274 height 207
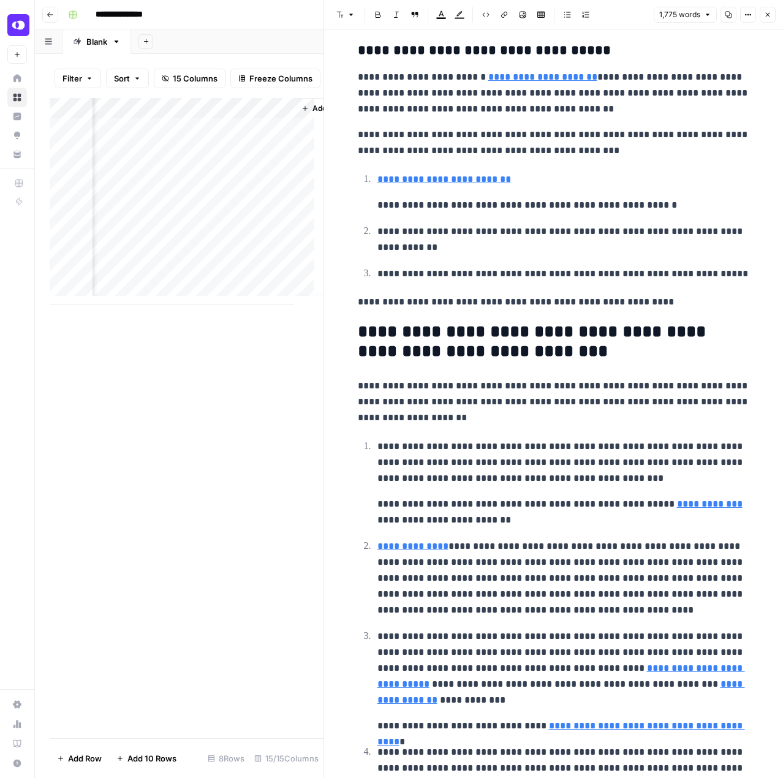
scroll to position [5026, 0]
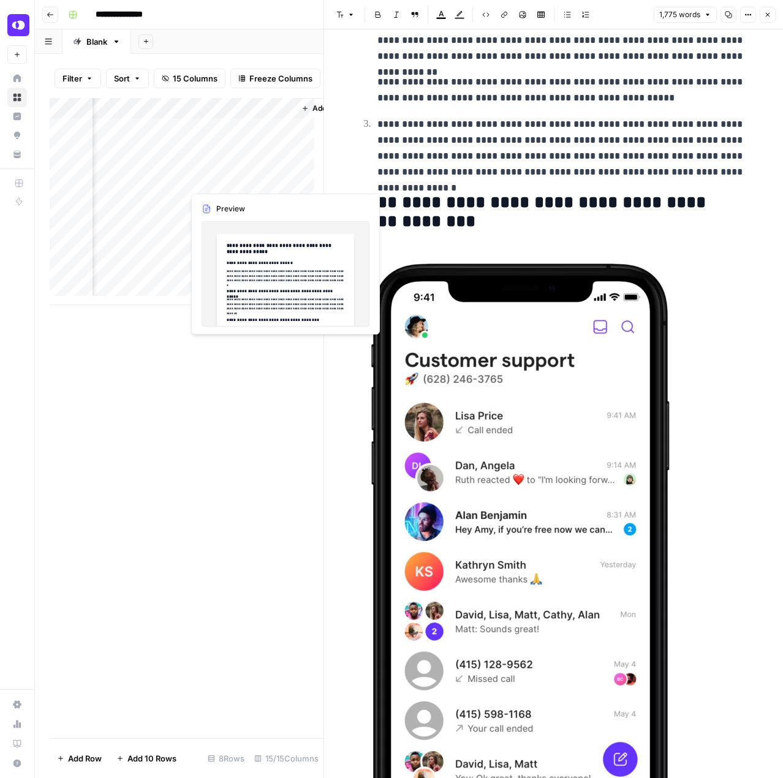
click at [278, 178] on div "Add Column" at bounding box center [187, 201] width 274 height 207
